Goal: Navigation & Orientation: Understand site structure

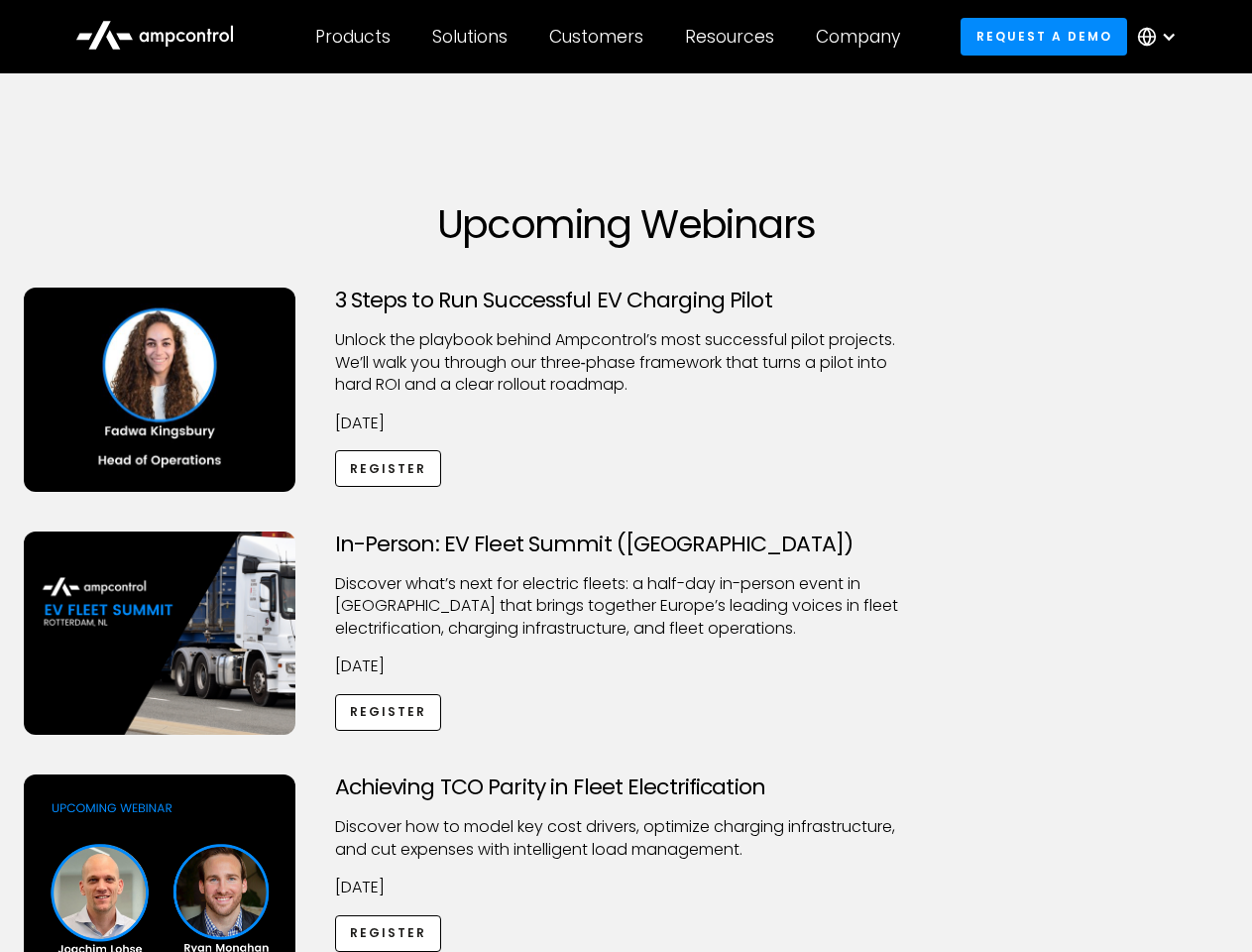
click at [610, 37] on div "Customers" at bounding box center [597, 37] width 94 height 22
click at [352, 37] on div "Products" at bounding box center [353, 37] width 75 height 22
click at [471, 37] on div "Solutions" at bounding box center [470, 37] width 75 height 22
click at [600, 37] on div "Customers" at bounding box center [597, 37] width 94 height 22
click at [733, 37] on div "Resources" at bounding box center [729, 37] width 89 height 22
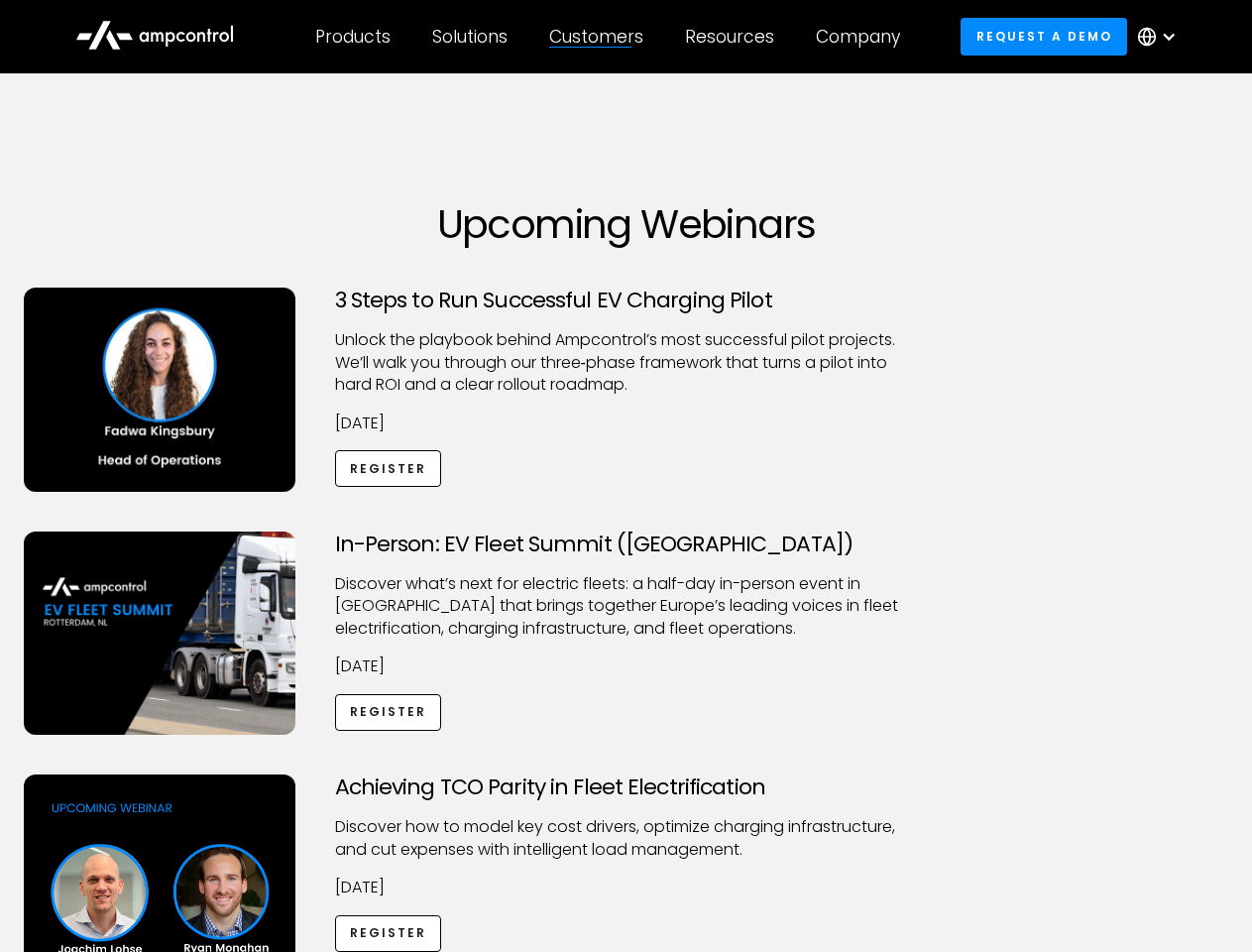
click at [864, 37] on div "Company" at bounding box center [858, 37] width 84 height 22
click at [1162, 37] on div at bounding box center [1169, 37] width 16 height 16
